Goal: Register for event/course

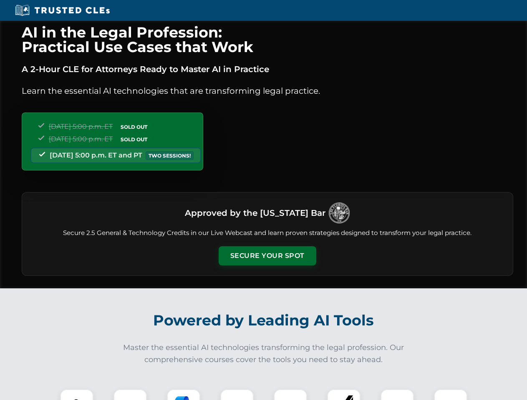
click at [267, 256] on button "Secure Your Spot" at bounding box center [268, 255] width 98 height 19
click at [77, 395] on img at bounding box center [77, 406] width 24 height 24
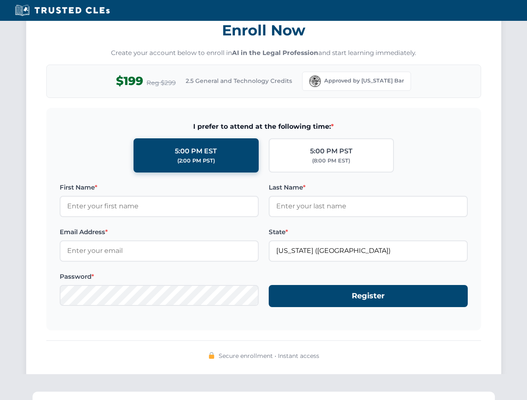
scroll to position [819, 0]
